Goal: Task Accomplishment & Management: Manage account settings

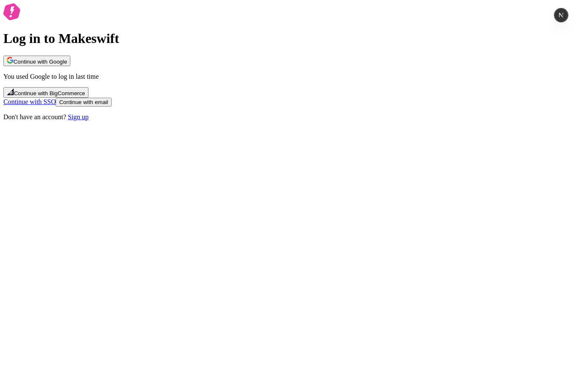
click at [70, 66] on button "Continue with Google" at bounding box center [36, 61] width 67 height 11
click at [251, 27] on div "Log in to Makeswift Continue with Google You used Google to log in last time Co…" at bounding box center [287, 62] width 569 height 119
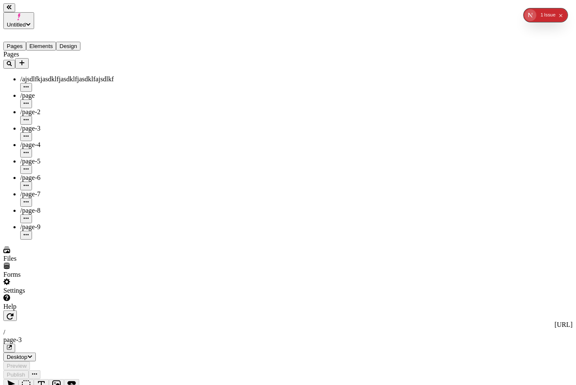
click at [80, 42] on button "Design" at bounding box center [68, 46] width 24 height 9
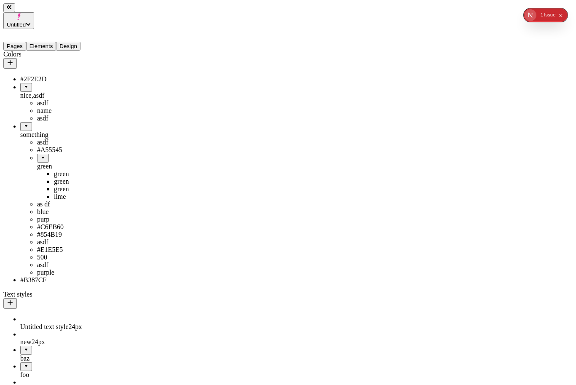
drag, startPoint x: 33, startPoint y: 168, endPoint x: 45, endPoint y: 99, distance: 70.0
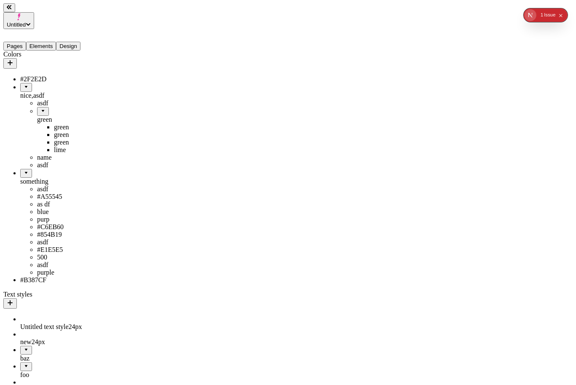
drag, startPoint x: 28, startPoint y: 99, endPoint x: 47, endPoint y: 237, distance: 139.0
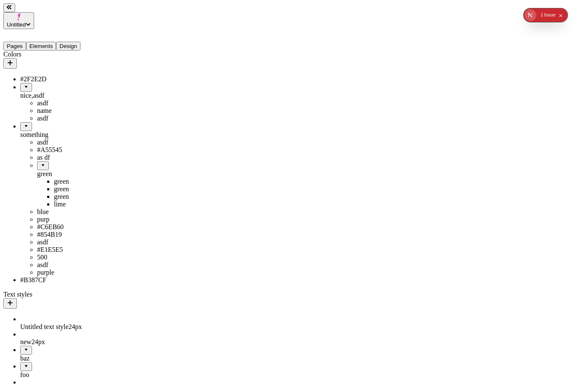
drag, startPoint x: 27, startPoint y: 177, endPoint x: 50, endPoint y: 147, distance: 38.4
drag, startPoint x: 38, startPoint y: 177, endPoint x: 57, endPoint y: 108, distance: 71.5
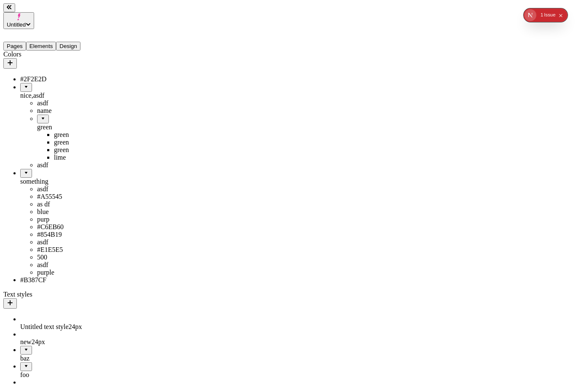
drag, startPoint x: 82, startPoint y: 162, endPoint x: 50, endPoint y: 231, distance: 75.7
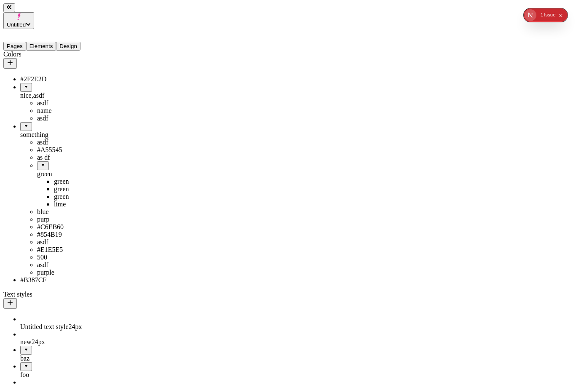
drag, startPoint x: 60, startPoint y: 202, endPoint x: 36, endPoint y: 259, distance: 61.7
drag, startPoint x: 38, startPoint y: 210, endPoint x: 51, endPoint y: 299, distance: 90.1
drag, startPoint x: 26, startPoint y: 109, endPoint x: 41, endPoint y: 231, distance: 123.4
drag, startPoint x: 39, startPoint y: 168, endPoint x: 51, endPoint y: 153, distance: 19.2
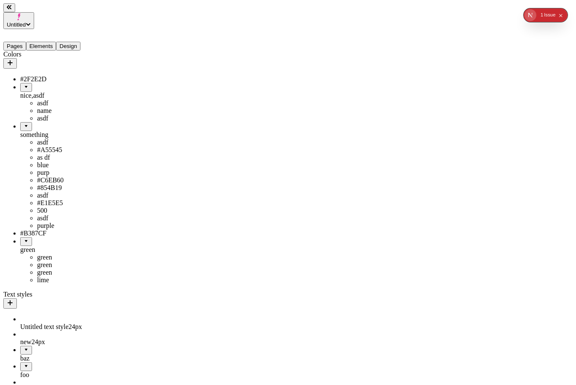
drag, startPoint x: 23, startPoint y: 161, endPoint x: 61, endPoint y: 149, distance: 40.1
drag, startPoint x: 56, startPoint y: 141, endPoint x: 73, endPoint y: 113, distance: 33.0
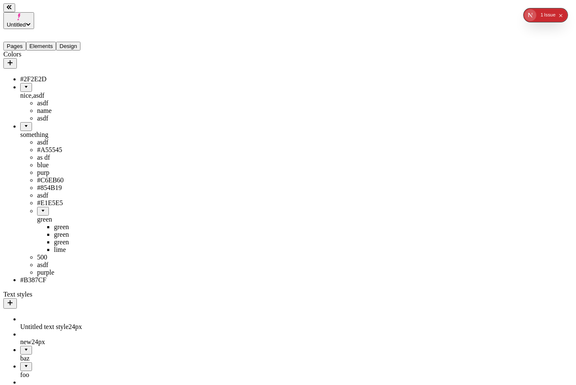
drag, startPoint x: 42, startPoint y: 243, endPoint x: 48, endPoint y: 117, distance: 126.4
drag, startPoint x: 31, startPoint y: 125, endPoint x: 63, endPoint y: 52, distance: 79.0
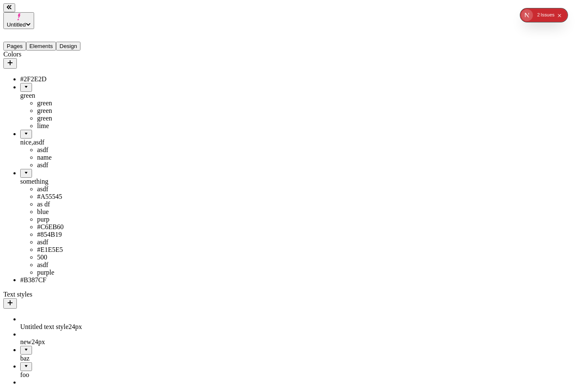
drag, startPoint x: 51, startPoint y: 63, endPoint x: 57, endPoint y: 54, distance: 10.6
click at [25, 182] on div "something" at bounding box center [62, 182] width 84 height 8
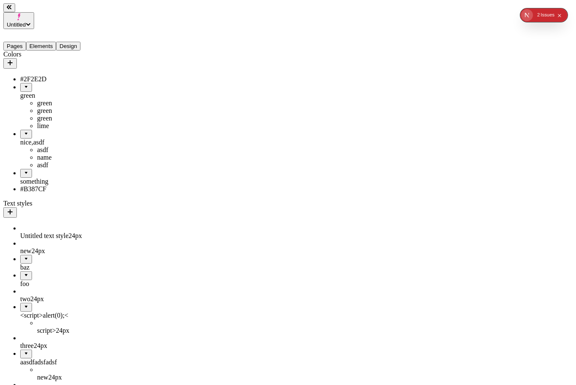
click at [37, 146] on div "asdf" at bounding box center [70, 150] width 67 height 8
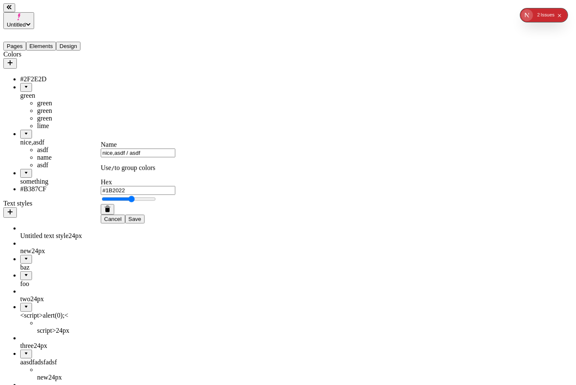
click at [28, 138] on div "nice,asdf" at bounding box center [62, 138] width 84 height 16
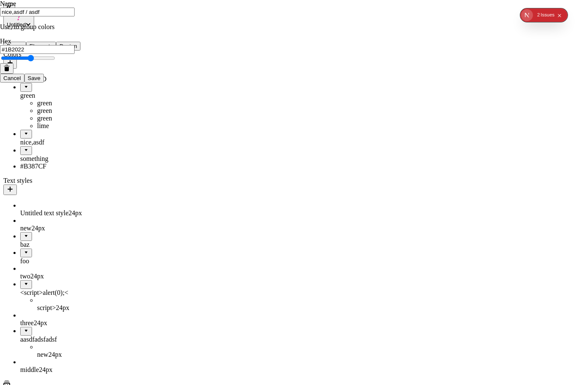
scroll to position [0, 0]
drag, startPoint x: 52, startPoint y: 72, endPoint x: 32, endPoint y: 74, distance: 20.3
click at [32, 74] on body "Untitled Pages Elements Design Colors #2F2E2D green green green green lime nice…" at bounding box center [287, 366] width 569 height 726
drag, startPoint x: 27, startPoint y: 64, endPoint x: 37, endPoint y: 61, distance: 9.9
click at [37, 61] on body "Untitled Pages Elements Design Colors #2F2E2D green green green green lime nice…" at bounding box center [287, 366] width 569 height 726
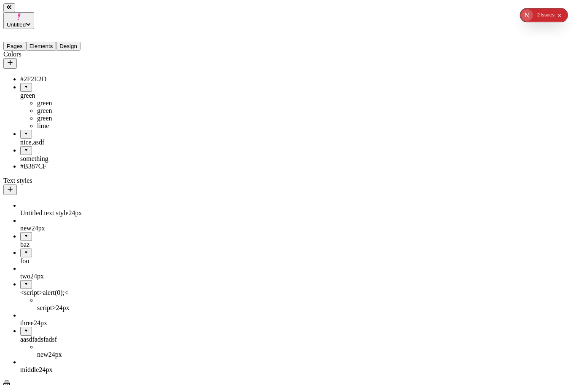
click at [35, 64] on body "Untitled Pages Elements Design Colors #2F2E2D green green green green lime nice…" at bounding box center [287, 366] width 569 height 726
click at [32, 141] on div "nice,asdf" at bounding box center [62, 143] width 84 height 8
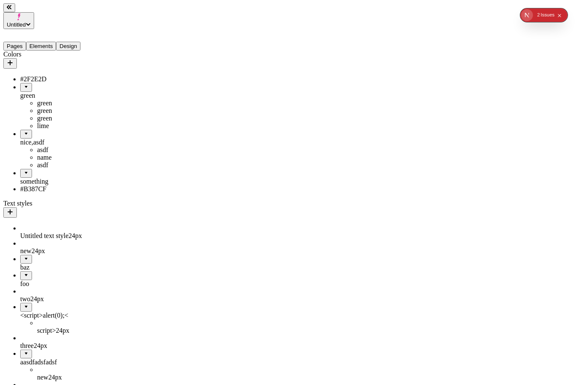
drag, startPoint x: 26, startPoint y: 140, endPoint x: 21, endPoint y: 140, distance: 5.1
click at [21, 140] on body "Untitled Pages Elements Design Colors #2F2E2D green green green green lime nice…" at bounding box center [287, 377] width 569 height 749
drag, startPoint x: 26, startPoint y: 140, endPoint x: 32, endPoint y: 159, distance: 20.1
click at [32, 159] on body "Untitled Pages Elements Design Colors #2F2E2D green green green green lime nice…" at bounding box center [287, 389] width 569 height 772
drag, startPoint x: 26, startPoint y: 75, endPoint x: 46, endPoint y: 112, distance: 41.8
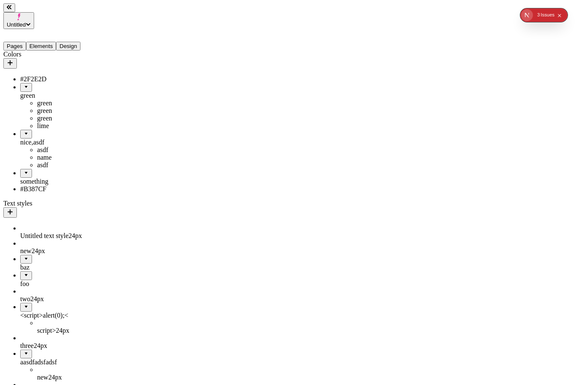
click at [46, 112] on body "Untitled Pages Elements Design Colors #2F2E2D green green green green lime nice…" at bounding box center [287, 389] width 569 height 772
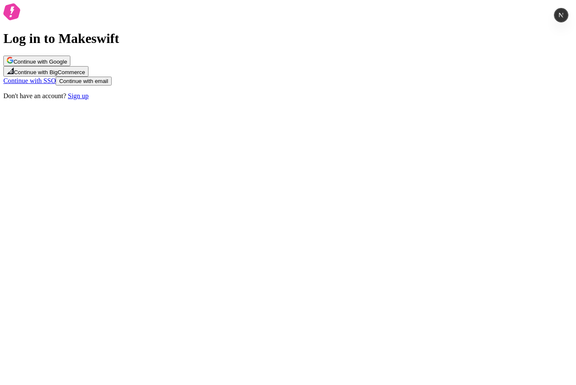
click at [67, 65] on span "Continue with Google" at bounding box center [39, 62] width 53 height 6
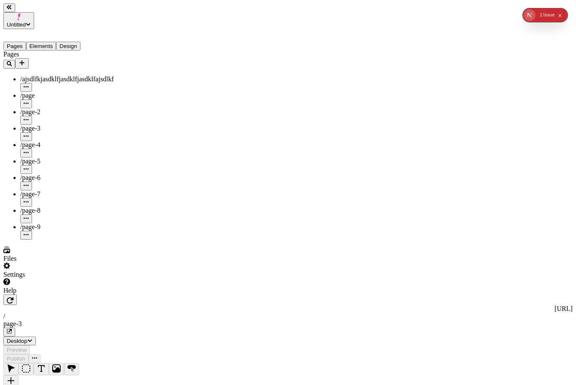
click at [76, 42] on button "Design" at bounding box center [68, 46] width 24 height 9
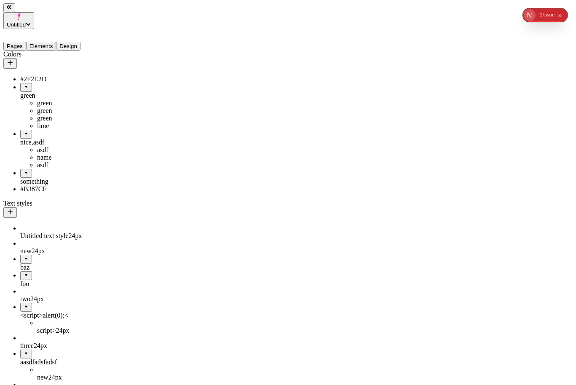
drag, startPoint x: 26, startPoint y: 136, endPoint x: 35, endPoint y: 77, distance: 59.6
click at [35, 77] on body "Untitled Pages Elements Design Colors #2F2E2D green green green green lime nice…" at bounding box center [287, 377] width 569 height 749
drag, startPoint x: 30, startPoint y: 150, endPoint x: 45, endPoint y: 75, distance: 76.7
click at [45, 75] on body "Untitled Pages Elements Design Colors #2F2E2D green green green green lime asdf…" at bounding box center [287, 377] width 569 height 749
click at [40, 185] on div "something" at bounding box center [62, 182] width 84 height 8
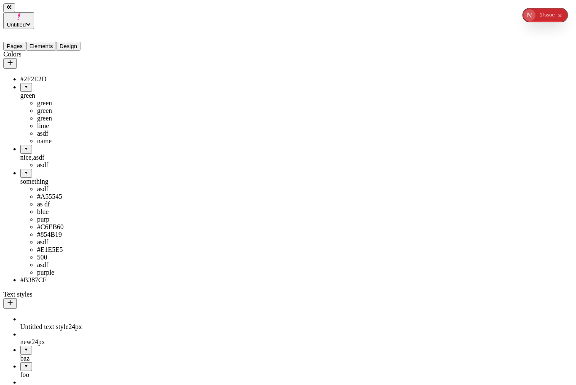
scroll to position [46, 0]
drag, startPoint x: 81, startPoint y: 144, endPoint x: 46, endPoint y: 188, distance: 56.4
drag, startPoint x: 45, startPoint y: 211, endPoint x: 61, endPoint y: 108, distance: 103.5
drag, startPoint x: 77, startPoint y: 97, endPoint x: 68, endPoint y: 59, distance: 39.8
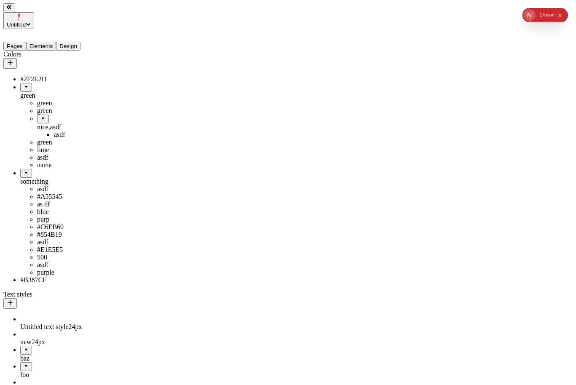
click at [553, 12] on span "s" at bounding box center [553, 14] width 3 height 13
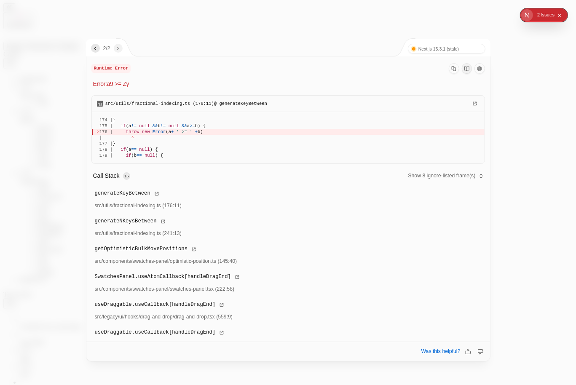
click at [54, 314] on div at bounding box center [288, 192] width 576 height 385
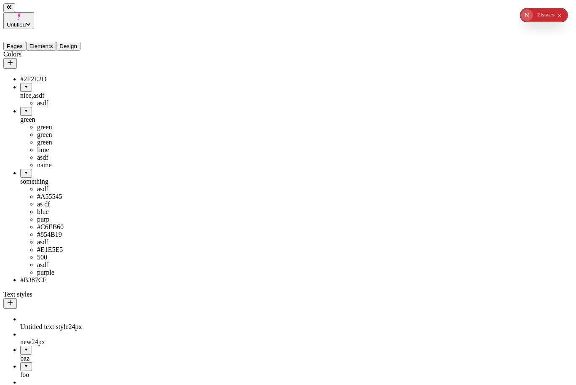
drag, startPoint x: 38, startPoint y: 70, endPoint x: 46, endPoint y: 58, distance: 14.7
drag, startPoint x: 43, startPoint y: 74, endPoint x: 304, endPoint y: 8, distance: 269.1
drag, startPoint x: 31, startPoint y: 189, endPoint x: 42, endPoint y: 58, distance: 131.8
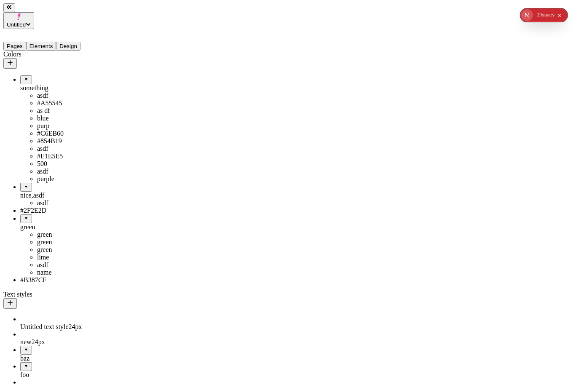
scroll to position [177, 0]
drag, startPoint x: 48, startPoint y: 142, endPoint x: 36, endPoint y: 178, distance: 37.7
drag, startPoint x: 53, startPoint y: 150, endPoint x: 21, endPoint y: 182, distance: 45.0
drag, startPoint x: 46, startPoint y: 89, endPoint x: 41, endPoint y: 82, distance: 8.4
drag, startPoint x: 36, startPoint y: 133, endPoint x: 40, endPoint y: 90, distance: 43.2
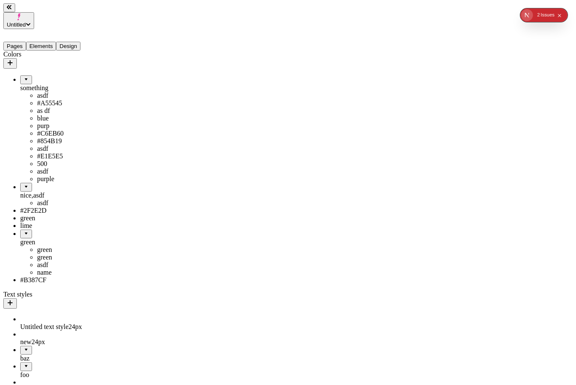
drag, startPoint x: 37, startPoint y: 128, endPoint x: 34, endPoint y: 100, distance: 27.9
drag, startPoint x: 36, startPoint y: 112, endPoint x: 39, endPoint y: 99, distance: 13.9
